Goal: Find specific page/section: Find specific page/section

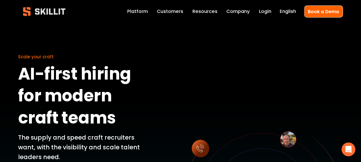
click at [141, 13] on link "Platform" at bounding box center [137, 11] width 21 height 8
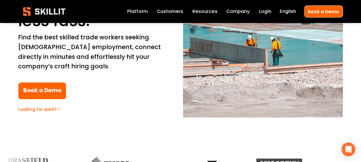
scroll to position [115, 0]
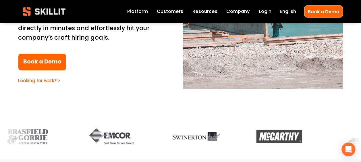
click at [46, 82] on link "Looking for work? >" at bounding box center [39, 80] width 42 height 6
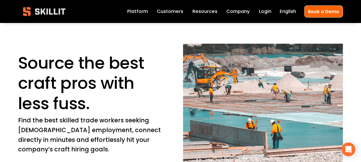
scroll to position [0, 0]
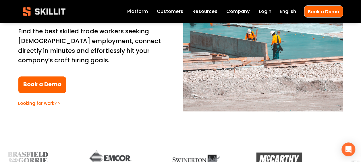
scroll to position [92, 0]
